Goal: Task Accomplishment & Management: Manage account settings

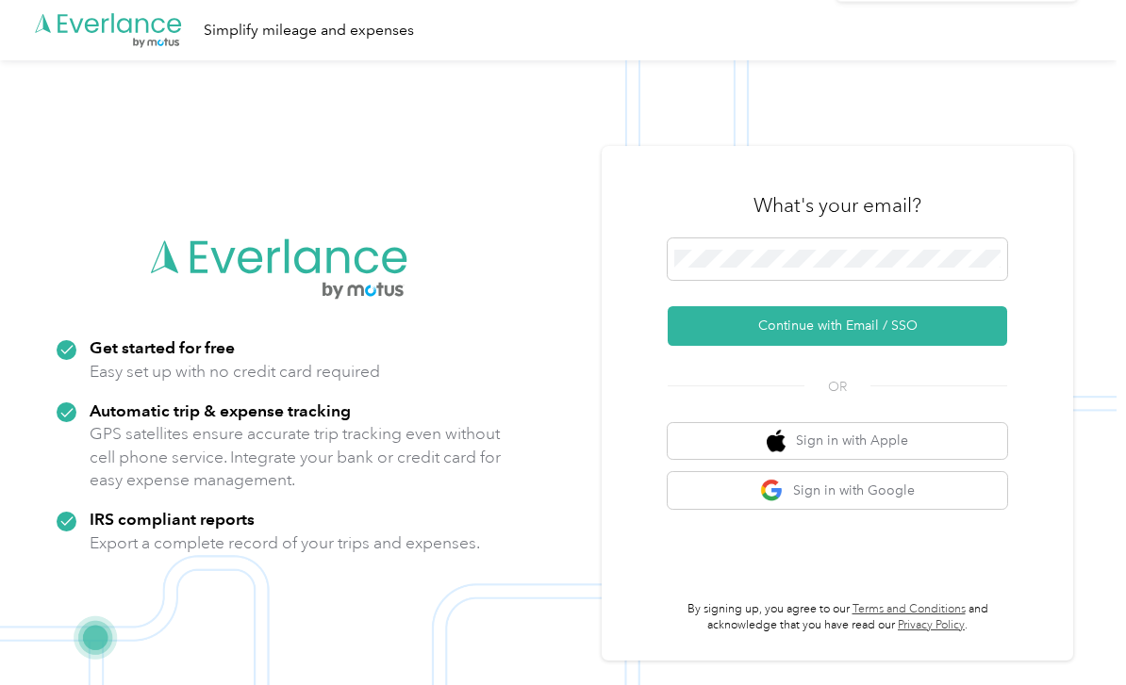
click at [1082, 37] on icon at bounding box center [1084, 36] width 15 height 17
click at [844, 346] on button "Continue with Email / SSO" at bounding box center [837, 326] width 339 height 40
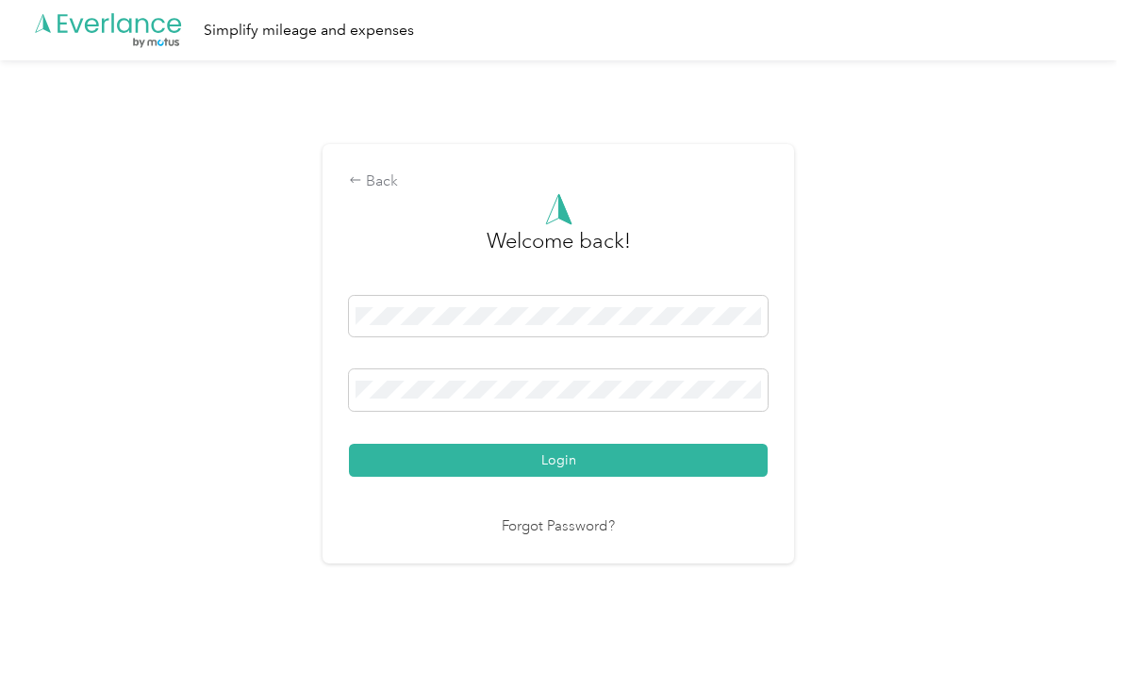
click at [563, 477] on button "Login" at bounding box center [558, 460] width 419 height 33
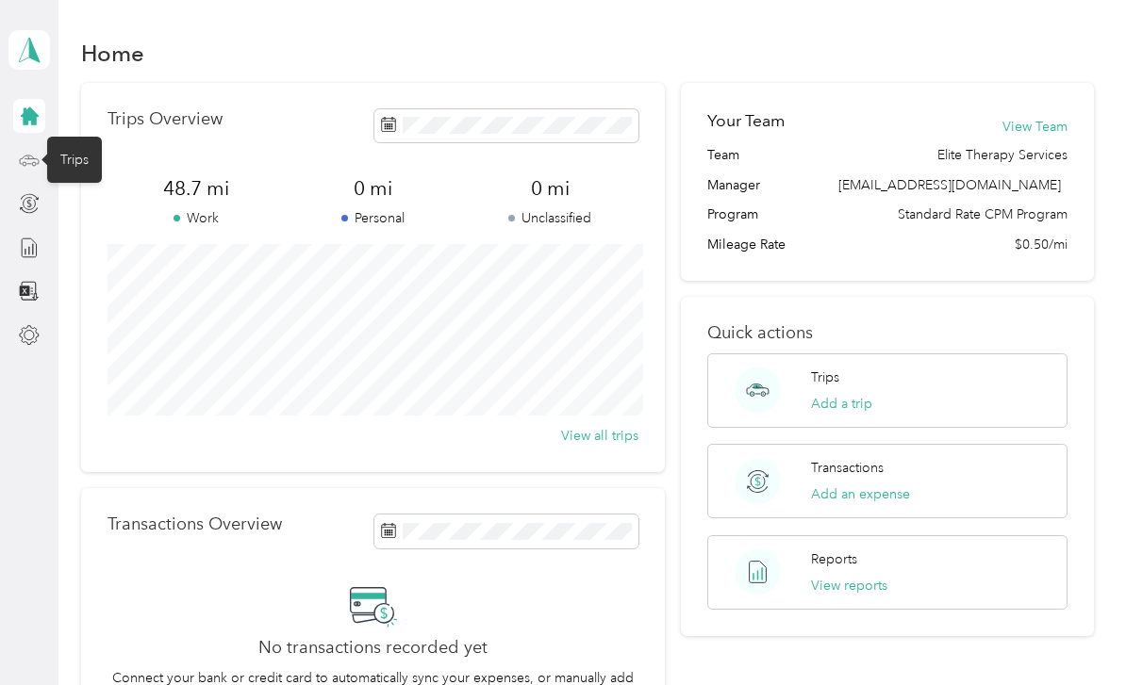
click at [26, 155] on icon at bounding box center [29, 160] width 21 height 21
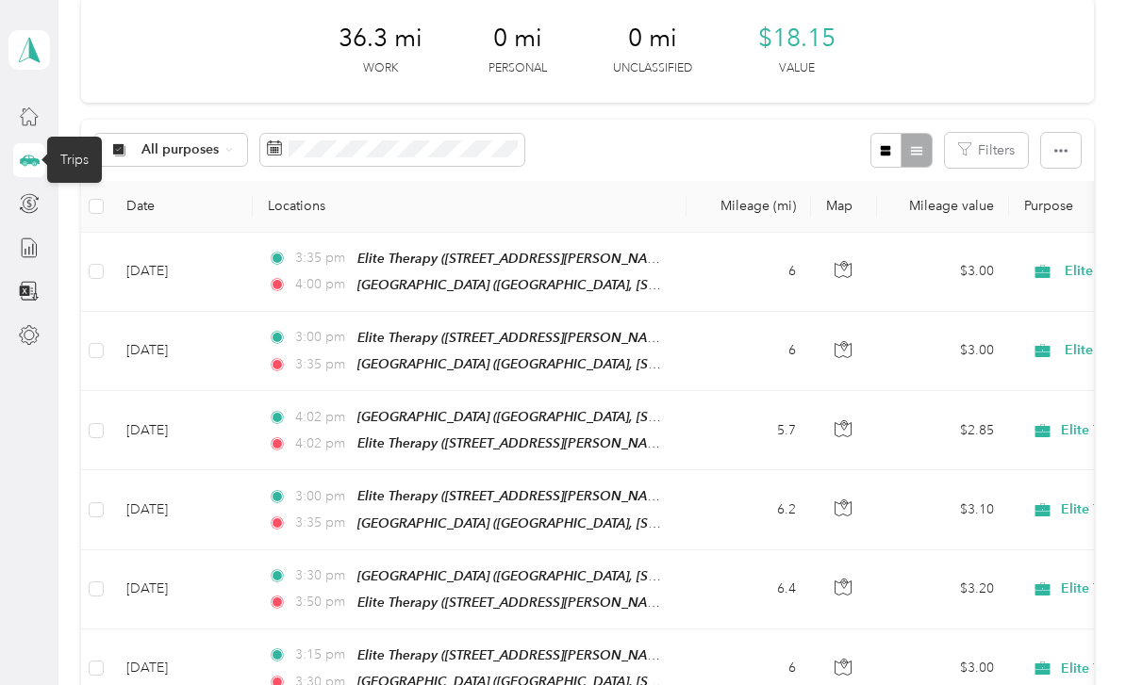
scroll to position [259, 0]
click at [34, 251] on icon at bounding box center [29, 248] width 21 height 21
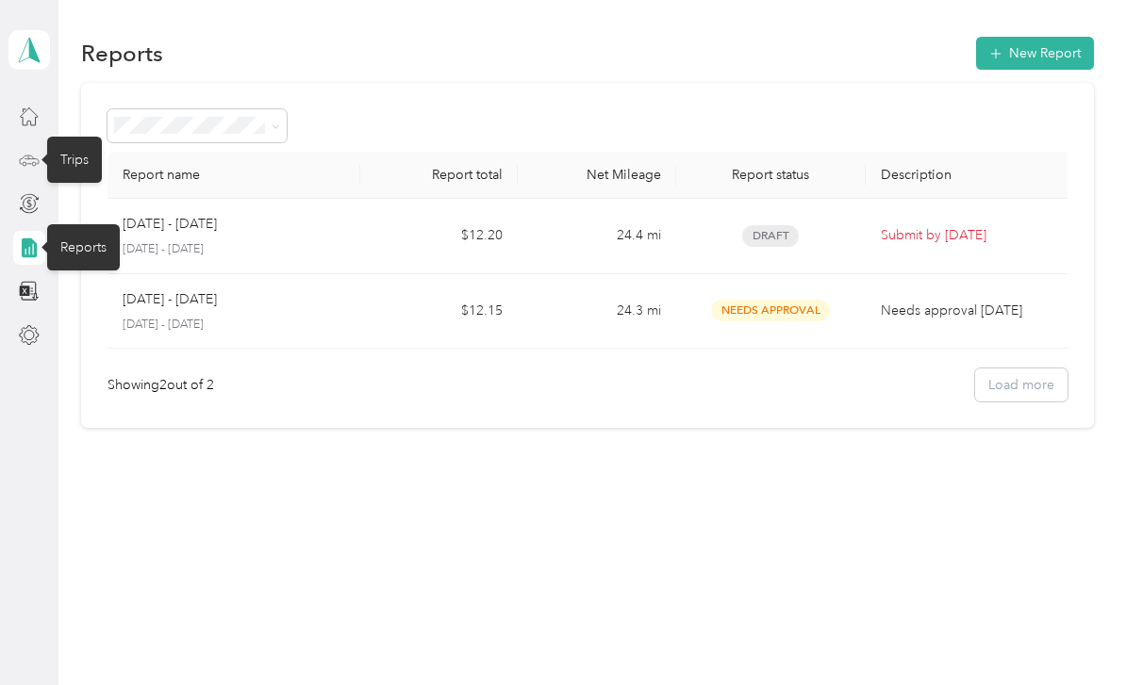
click at [305, 233] on div "[DATE] - [DATE]" at bounding box center [234, 224] width 223 height 21
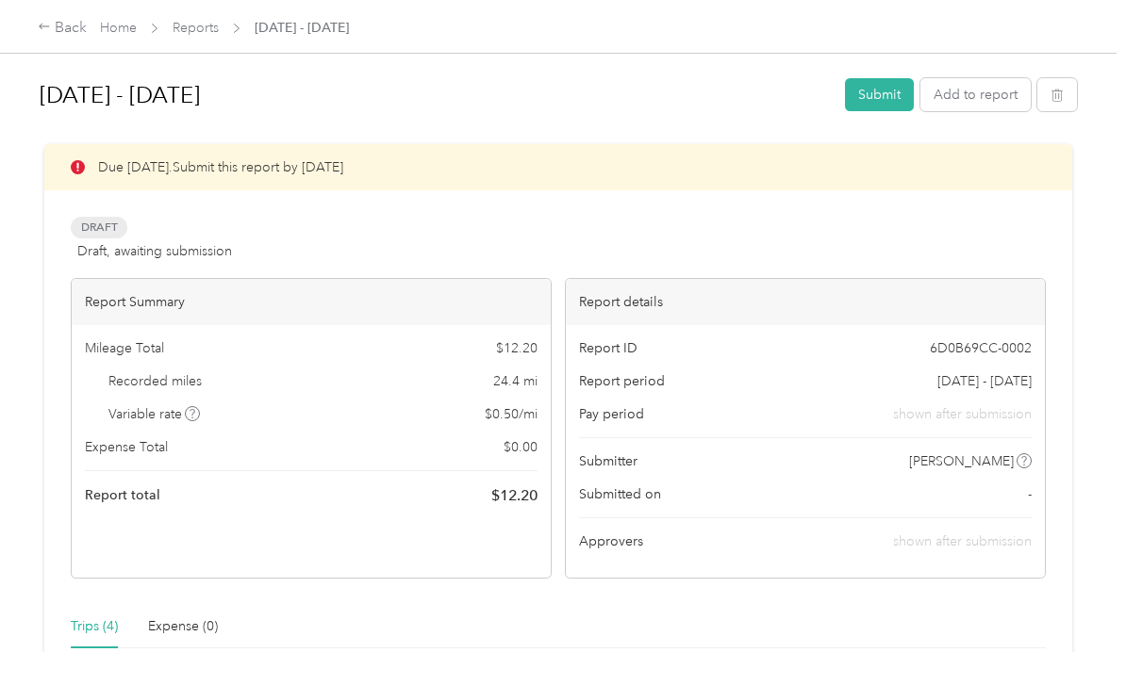
scroll to position [-2, 0]
